Goal: Task Accomplishment & Management: Complete application form

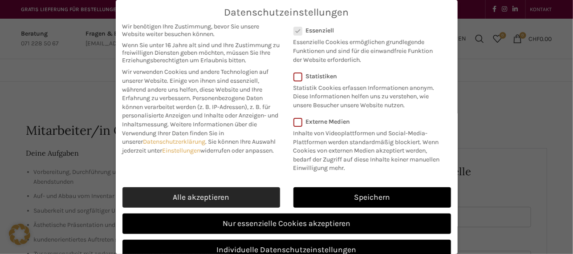
click at [230, 204] on link "Alle akzeptieren" at bounding box center [201, 198] width 158 height 20
checkbox input "true"
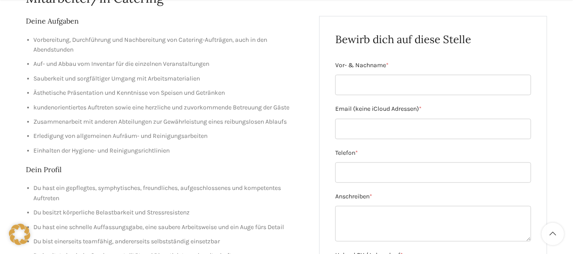
scroll to position [137, 0]
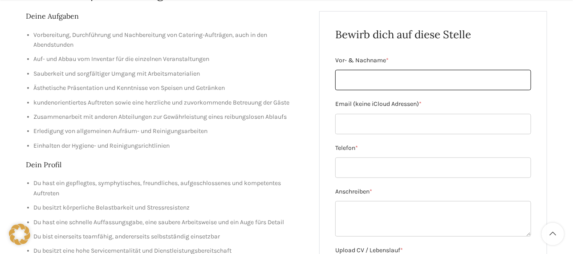
click at [404, 82] on input "Vor- & Nachname *" at bounding box center [433, 80] width 196 height 20
type input "[PERSON_NAME]"
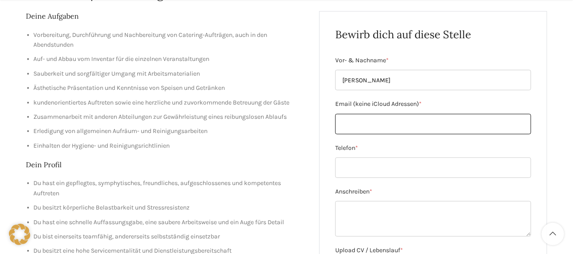
type input "[EMAIL_ADDRESS][DOMAIN_NAME]"
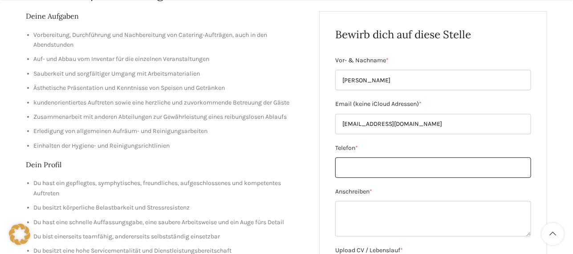
type input "0767592764"
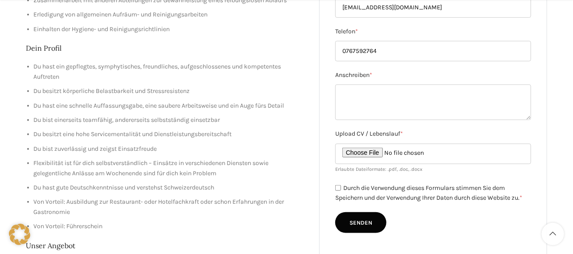
scroll to position [254, 0]
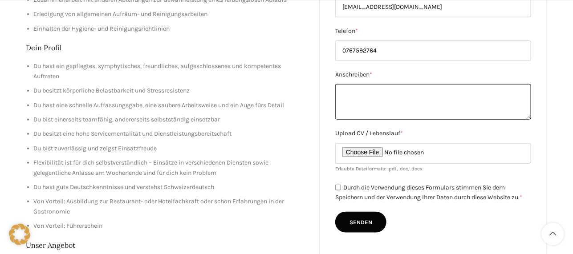
click at [374, 92] on textarea "Anschreiben *" at bounding box center [433, 102] width 196 height 36
click at [506, 99] on textarea "Es würde mich sehr freuen wenn Sie Kontakt mir mi" at bounding box center [433, 102] width 196 height 36
click at [497, 87] on textarea "Es würde mich sehr freuen wenn Sie Kontakt mir mi" at bounding box center [433, 102] width 196 height 36
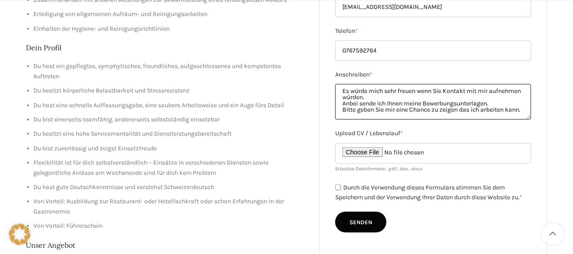
type textarea "Es würde mich sehr freuen wenn Sie Kontakt mit mir aufnehmen würden. Anbei send…"
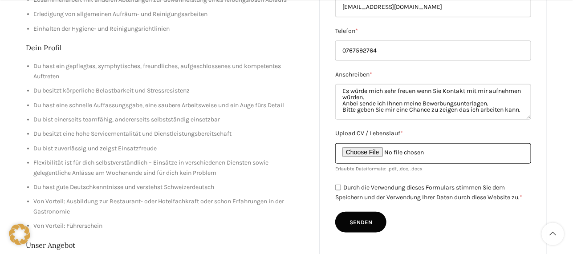
click at [358, 150] on input "Upload CV / Lebenslauf *" at bounding box center [433, 153] width 196 height 20
type input "C:\fakepath\Lebenslauf 2025 [PERSON_NAME].pdf"
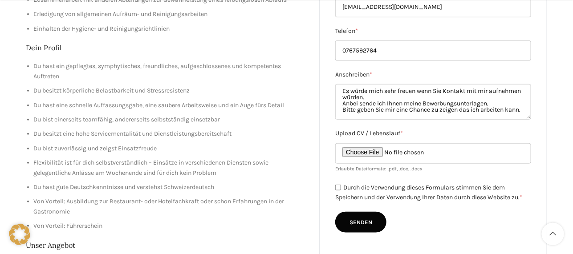
click at [344, 184] on label "Durch die Verwendung dieses Formulars stimmen Sie dem Speichern und der Verwend…" at bounding box center [428, 193] width 187 height 18
click at [341, 185] on input "Durch die Verwendung dieses Formulars stimmen Sie dem Speichern und der Verwend…" at bounding box center [338, 188] width 6 height 6
checkbox input "true"
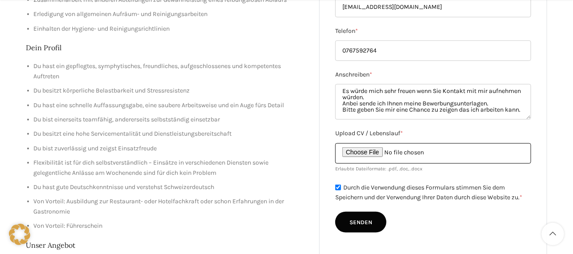
click at [365, 153] on input "Upload CV / Lebenslauf *" at bounding box center [433, 153] width 196 height 20
click at [368, 155] on input "Upload CV / Lebenslauf *" at bounding box center [433, 153] width 196 height 20
click at [366, 153] on input "Upload CV / Lebenslauf *" at bounding box center [433, 153] width 196 height 20
type input "C:\fakepath\Lehrbrief Merkur.pdf"
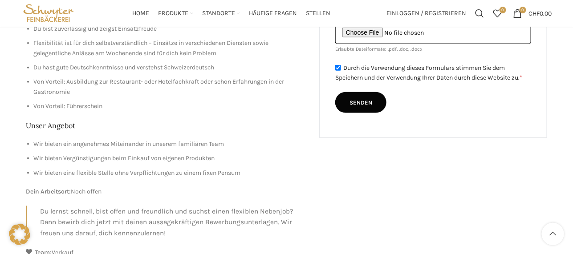
scroll to position [372, 0]
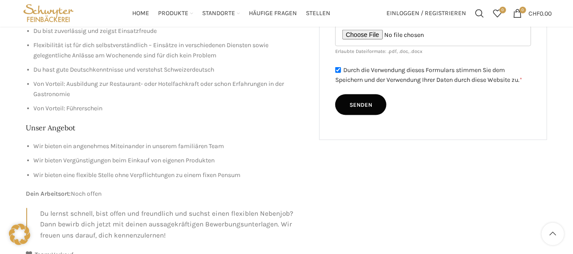
click at [363, 104] on input "Senden" at bounding box center [360, 104] width 51 height 21
type input "Senden"
